Goal: Ask a question: Seek information or help from site administrators or community

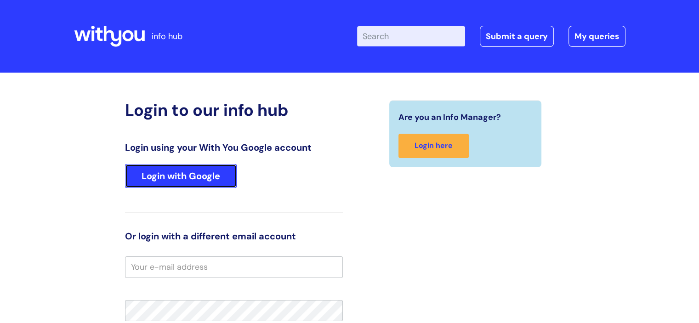
click at [180, 171] on link "Login with Google" at bounding box center [181, 176] width 112 height 24
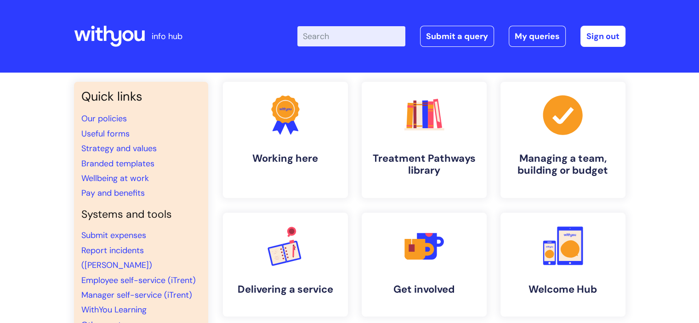
click at [342, 35] on input "Enter your search term here..." at bounding box center [352, 36] width 108 height 20
type input "branc"
click button "Search" at bounding box center [0, 0] width 0 height 0
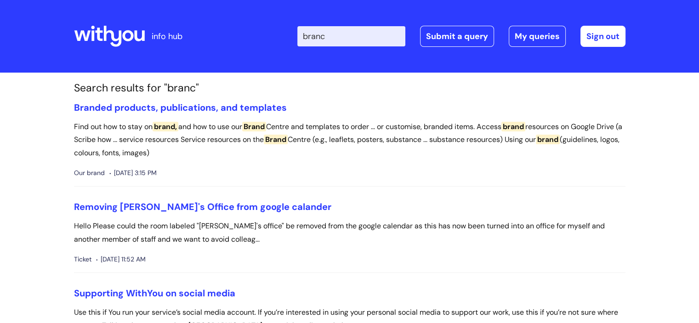
click at [342, 35] on input "branc" at bounding box center [352, 36] width 108 height 20
type input "brand"
click button "Search" at bounding box center [0, 0] width 0 height 0
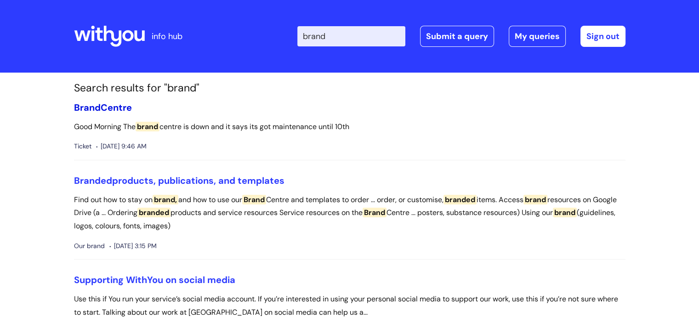
click at [105, 110] on link "Brand Centre" at bounding box center [103, 108] width 58 height 12
click at [108, 178] on span "Branded" at bounding box center [93, 181] width 38 height 12
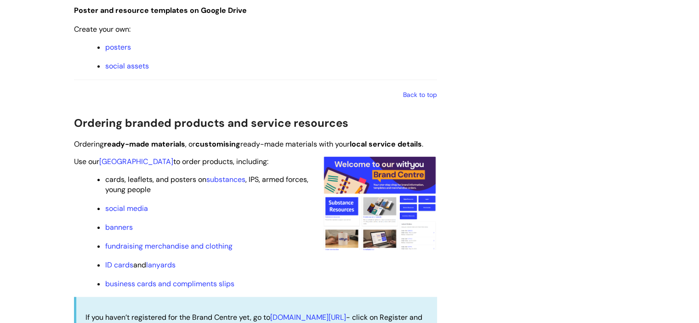
scroll to position [782, 0]
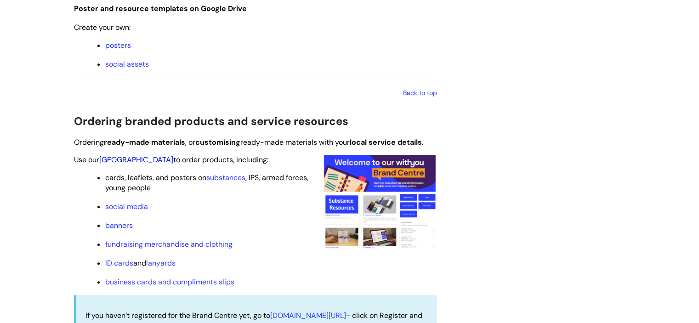
click at [122, 162] on link "Brand Centre" at bounding box center [136, 160] width 74 height 10
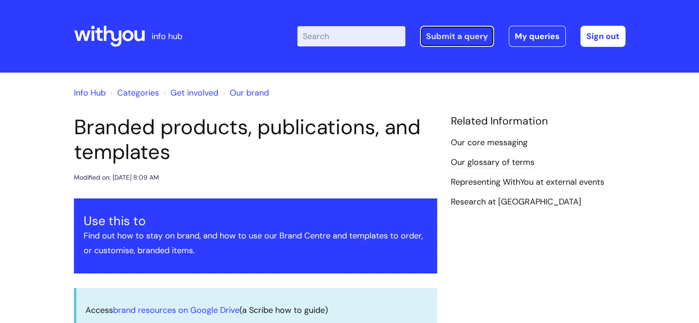
click at [446, 30] on link "Submit a query" at bounding box center [457, 36] width 74 height 21
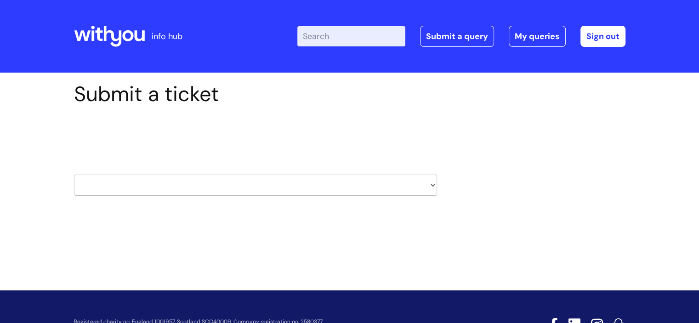
click at [245, 182] on select "HR / People IT and Support Clinical Drug Alerts Finance Accounts Data Support T…" at bounding box center [255, 185] width 363 height 21
select select "systems"
click at [74, 175] on select "HR / People IT and Support Clinical Drug Alerts Finance Accounts Data Support T…" at bounding box center [255, 185] width 363 height 21
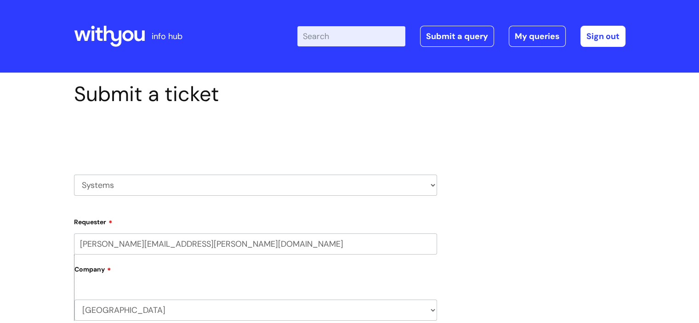
scroll to position [138, 0]
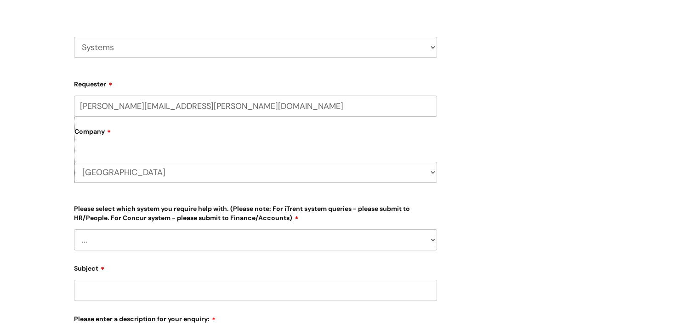
click at [151, 241] on select "... [PERSON_NAME] Helpdesk [DATE][DOMAIN_NAME] Nebula fault ILLY CarePath fault…" at bounding box center [255, 239] width 363 height 21
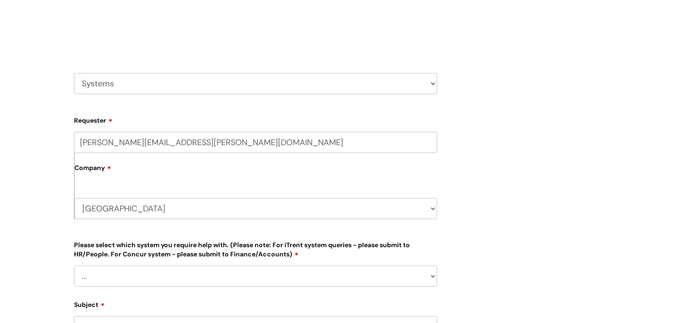
scroll to position [46, 0]
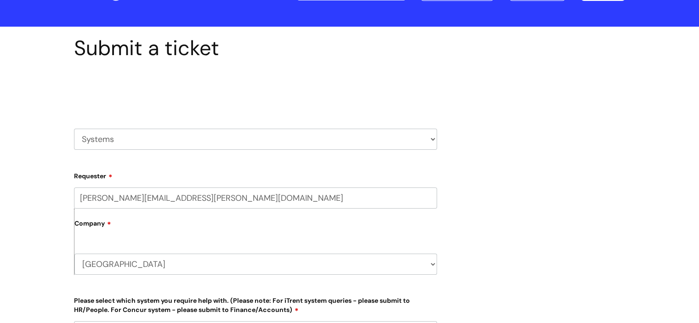
click at [96, 146] on select "HR / People IT and Support Clinical Drug Alerts Finance Accounts Data Support T…" at bounding box center [255, 139] width 363 height 21
select select "it_and_support"
click at [74, 129] on select "HR / People IT and Support Clinical Drug Alerts Finance Accounts Data Support T…" at bounding box center [255, 139] width 363 height 21
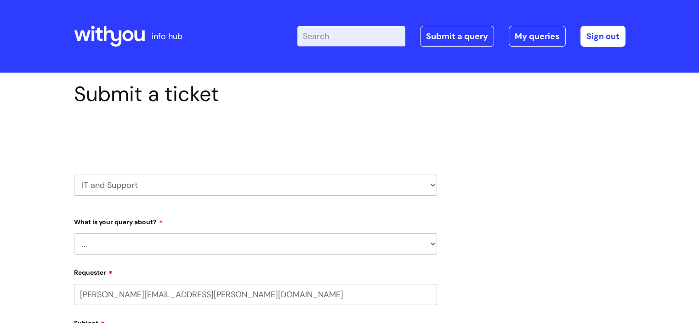
select select "80004157231"
click at [156, 247] on select "... Mobile Phone Reset & MFA Accounts, Starters and Leavers IT Hardware issue I…" at bounding box center [255, 244] width 363 height 21
select select "Something Else"
click at [74, 234] on select "... Mobile Phone Reset & MFA Accounts, Starters and Leavers IT Hardware issue I…" at bounding box center [255, 244] width 363 height 21
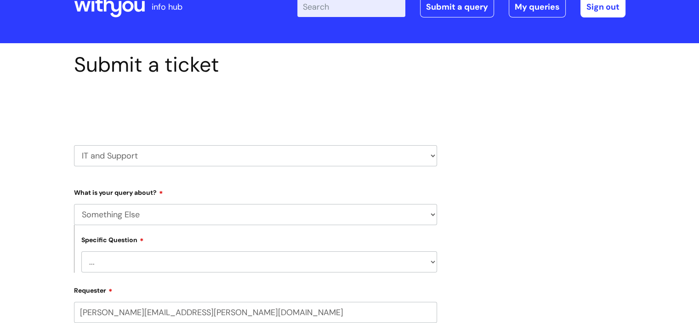
scroll to position [92, 0]
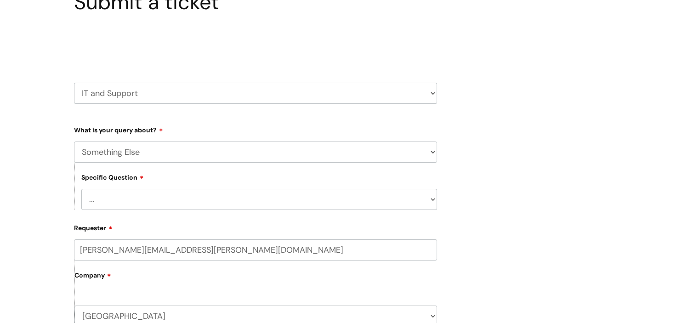
click at [141, 191] on select "... My problem is not listed" at bounding box center [259, 199] width 356 height 21
click at [141, 197] on select "... My problem is not listed" at bounding box center [259, 199] width 356 height 21
select select "My problem is not listed"
click at [81, 189] on select "... My problem is not listed" at bounding box center [259, 199] width 356 height 21
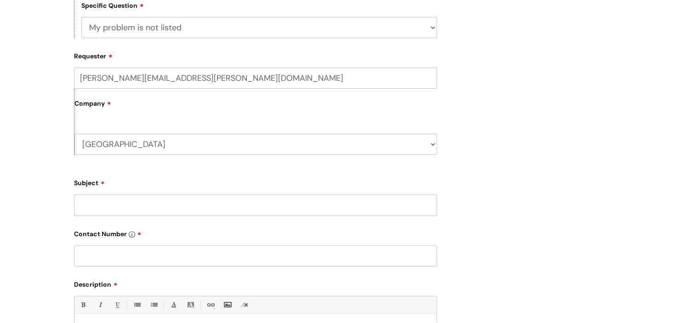
scroll to position [322, 0]
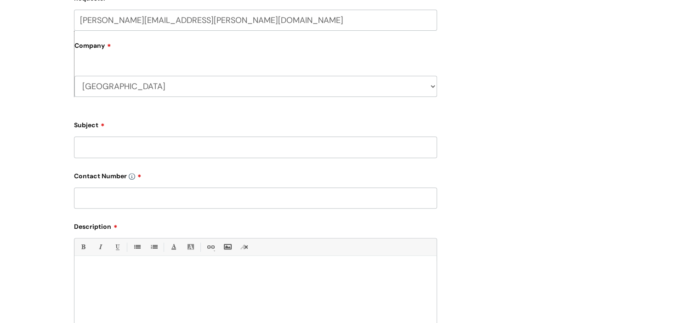
click at [149, 150] on input "Subject" at bounding box center [255, 147] width 363 height 21
type input "Brand Center"
type input "n/a"
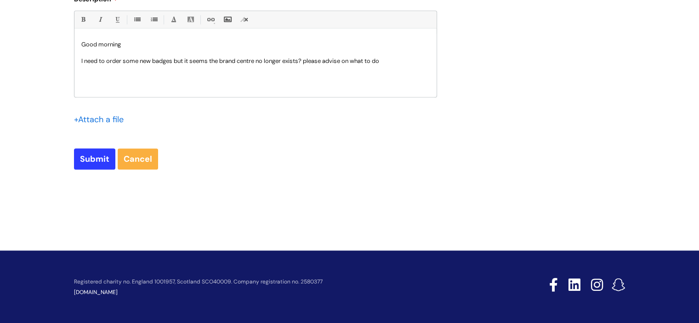
scroll to position [551, 0]
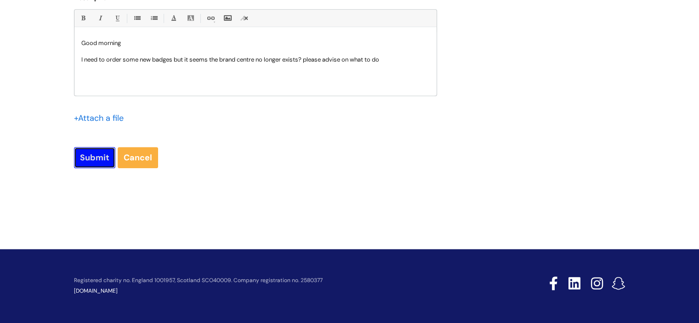
click at [96, 162] on input "Submit" at bounding box center [94, 157] width 41 height 21
type input "Please Wait..."
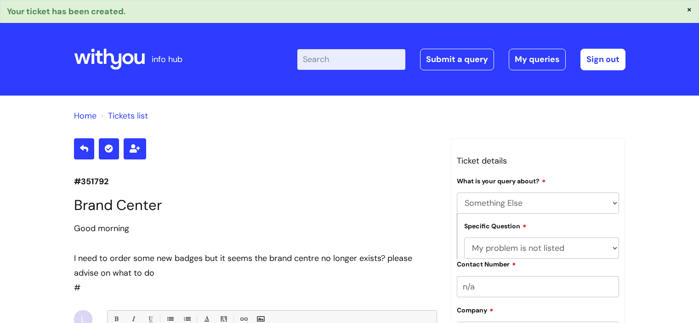
select select "Something Else"
select select "My problem is not listed"
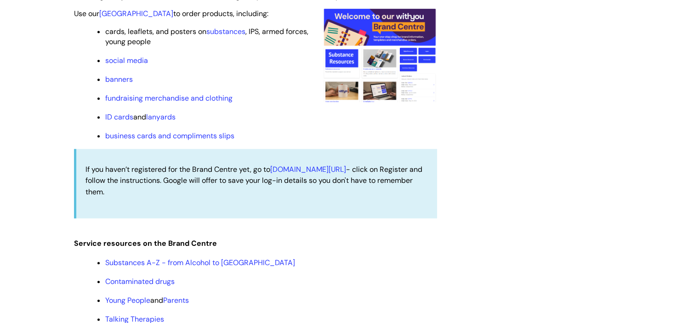
scroll to position [874, 0]
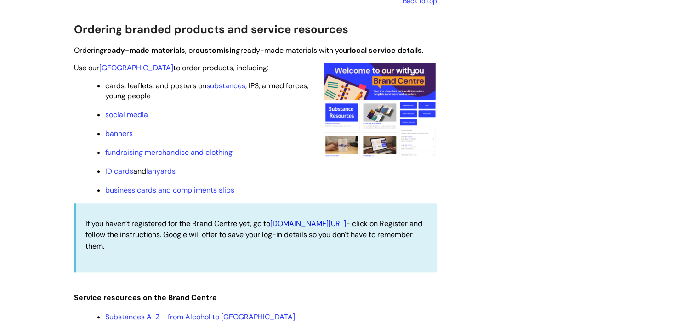
click at [346, 225] on link "[DOMAIN_NAME][URL]" at bounding box center [308, 224] width 76 height 10
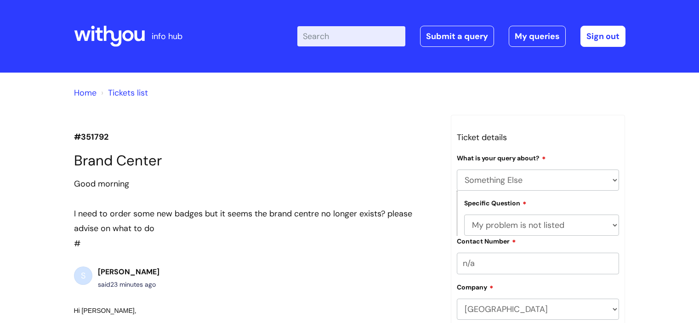
select select "Something Else"
select select "My problem is not listed"
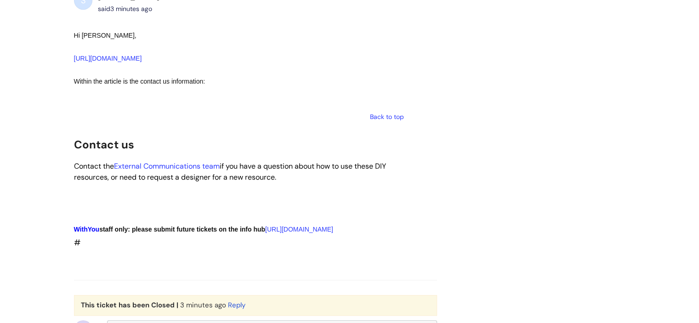
scroll to position [722, 0]
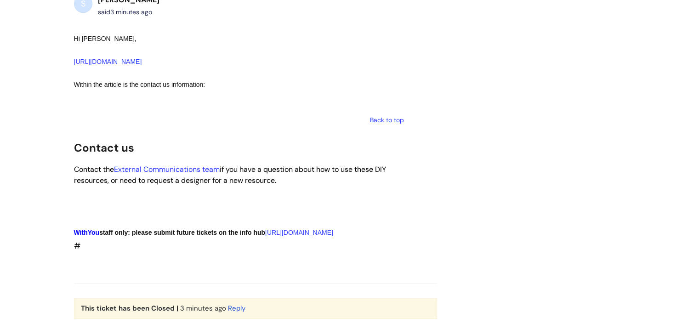
click at [200, 174] on link "External Communications team" at bounding box center [167, 170] width 106 height 10
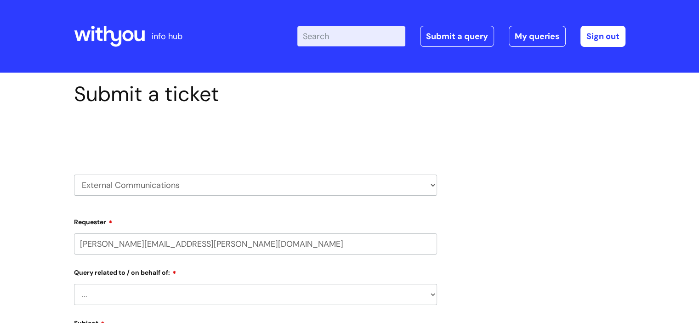
select select "80004157231"
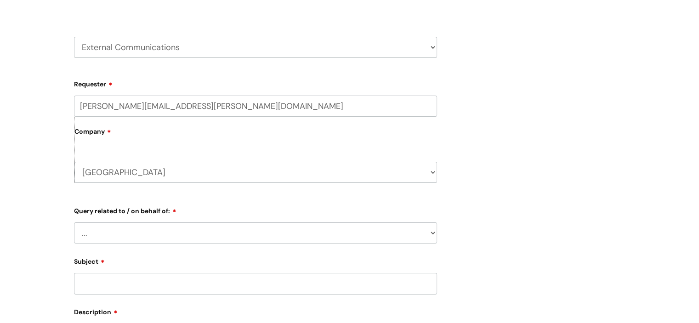
scroll to position [184, 0]
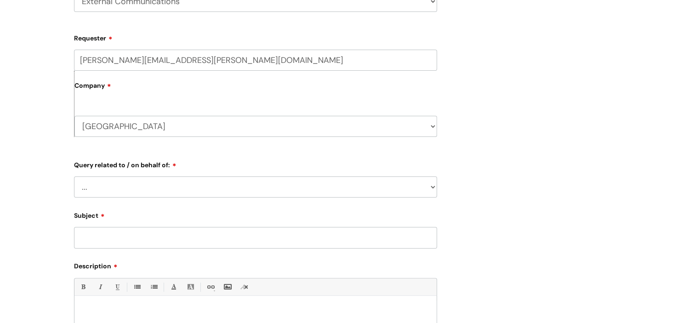
click at [157, 188] on select "... Brand or Brand Centre Website Queries (all regions) All Scottish Services I…" at bounding box center [255, 187] width 363 height 21
select select "Brand or Brand Centre"
click at [74, 177] on select "... Brand or Brand Centre Website Queries (all regions) All Scottish Services I…" at bounding box center [255, 187] width 363 height 21
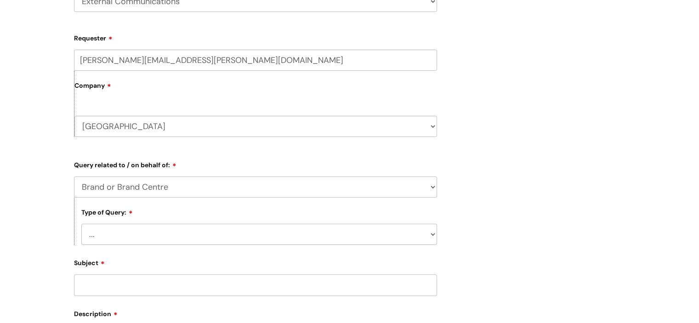
click at [172, 231] on select "... General enquiry" at bounding box center [259, 234] width 356 height 21
select select "General enquiry"
click at [81, 224] on select "... General enquiry" at bounding box center [259, 234] width 356 height 21
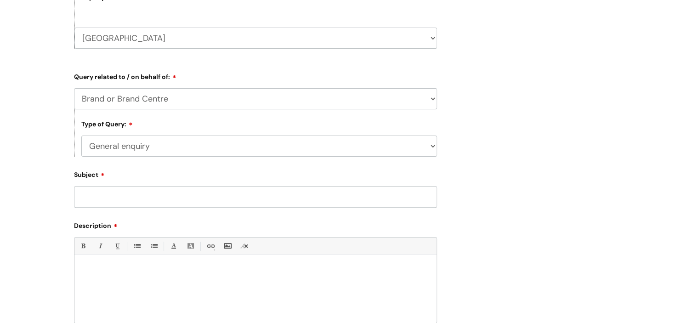
scroll to position [276, 0]
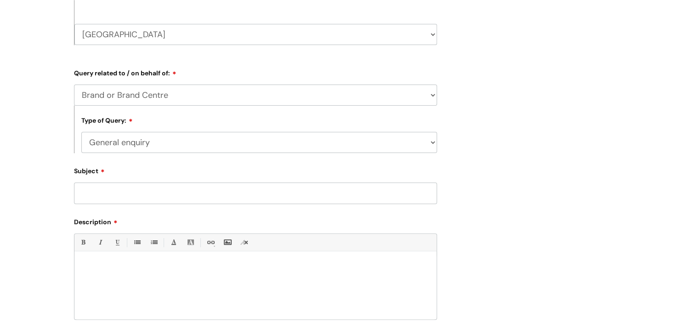
click at [140, 185] on input "Subject" at bounding box center [255, 193] width 363 height 21
type input "b"
type input "Brand Centre missing?"
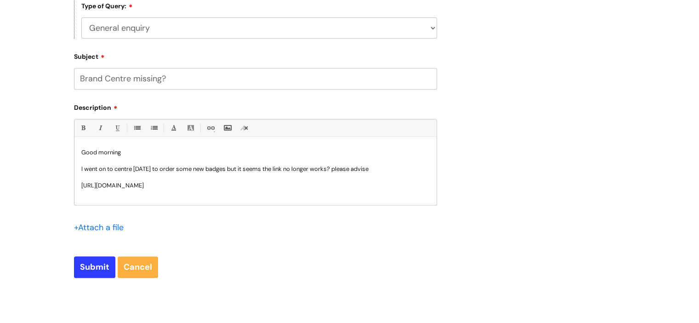
scroll to position [460, 0]
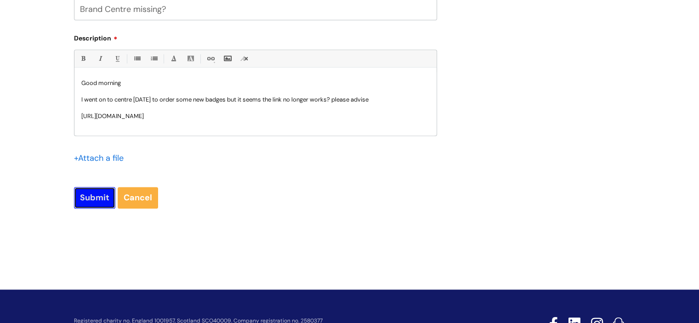
click at [84, 204] on input "Submit" at bounding box center [94, 197] width 41 height 21
type input "Please Wait..."
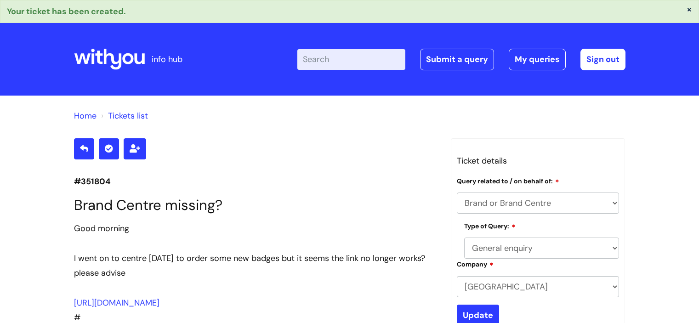
select select "Brand or Brand Centre"
select select "General enquiry"
